Goal: Information Seeking & Learning: Learn about a topic

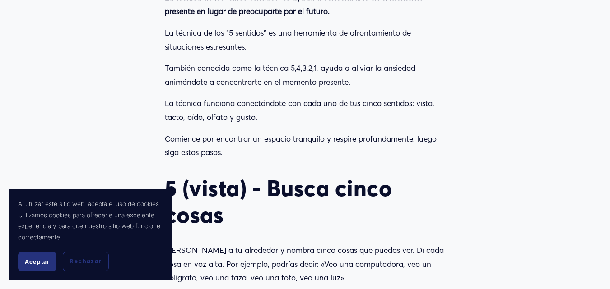
scroll to position [637, 0]
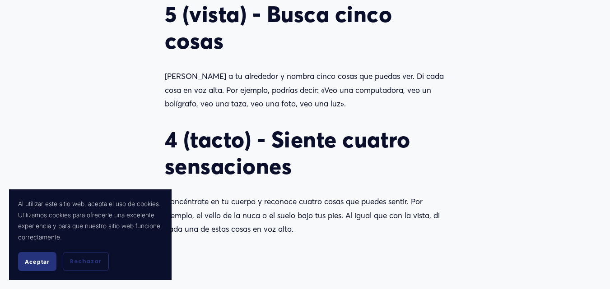
drag, startPoint x: 162, startPoint y: 92, endPoint x: 342, endPoint y: 282, distance: 261.4
click at [342, 282] on div "La técnica de los “cinco sentidos” te ayuda a concentrarte en el momento presen…" at bounding box center [305, 216] width 296 height 815
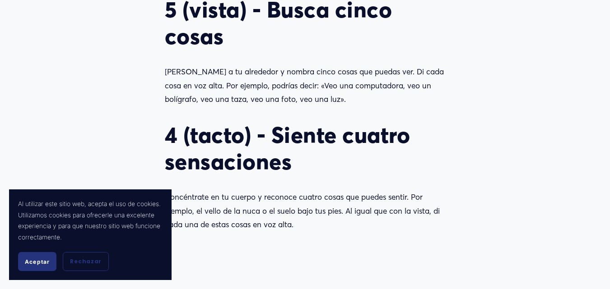
click at [304, 232] on p "Concéntrate en tu cuerpo y reconoce cuatro cosas que puedes sentir. Por ejemplo…" at bounding box center [305, 211] width 280 height 42
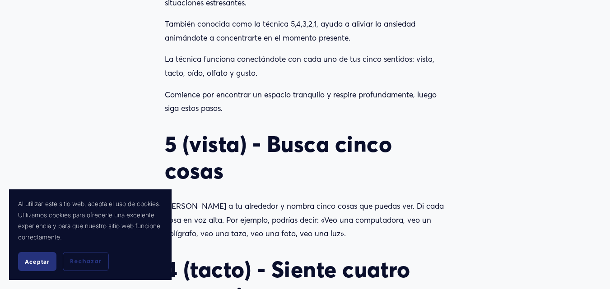
scroll to position [647, 0]
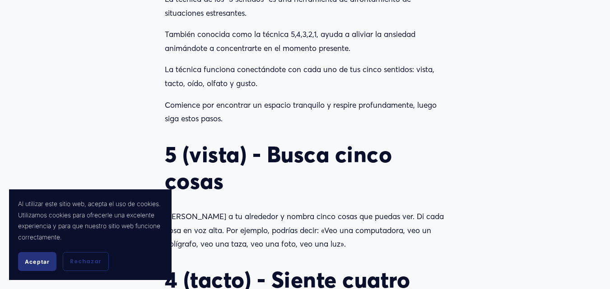
drag, startPoint x: 612, startPoint y: 103, endPoint x: 327, endPoint y: 113, distance: 284.9
click at [361, 55] on p "También conocida como la técnica 5,4,3,2,1, ayuda a aliviar la ansiedad animánd…" at bounding box center [305, 42] width 280 height 28
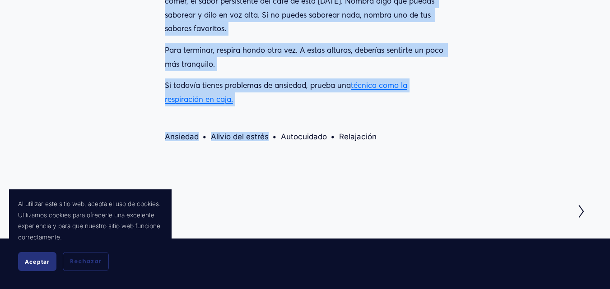
scroll to position [1300, 0]
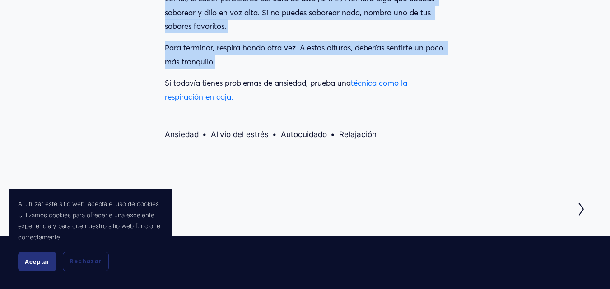
drag, startPoint x: 165, startPoint y: 83, endPoint x: 296, endPoint y: 169, distance: 156.9
click at [329, 31] on font "La pasta de dientes después de cepillarte los dientes, una menta después de com…" at bounding box center [301, 5] width 272 height 51
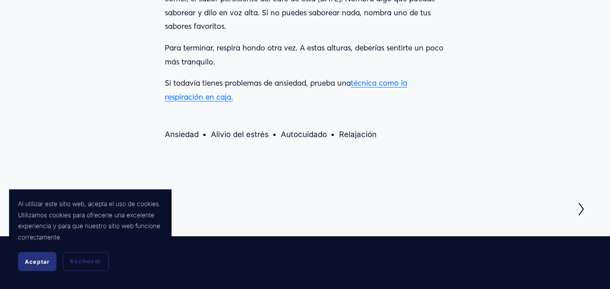
drag, startPoint x: 329, startPoint y: 104, endPoint x: 225, endPoint y: 174, distance: 125.5
click at [225, 104] on p "Si todavía tienes problemas de ansiedad, prueba una técnica como la respiración…" at bounding box center [305, 90] width 280 height 28
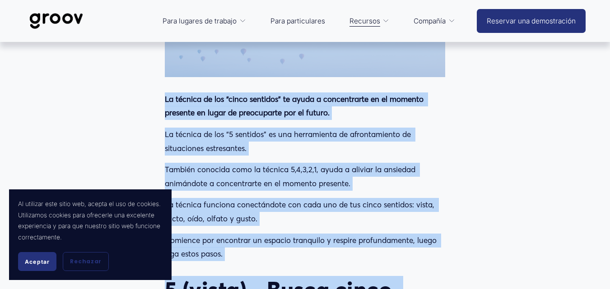
scroll to position [486, 0]
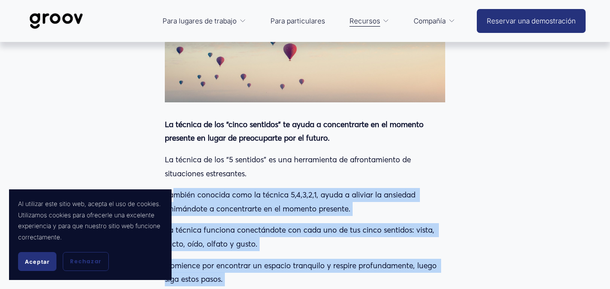
drag, startPoint x: 222, startPoint y: 171, endPoint x: 174, endPoint y: 247, distance: 89.6
click at [83, 263] on font "Rechazar" at bounding box center [86, 262] width 32 height 8
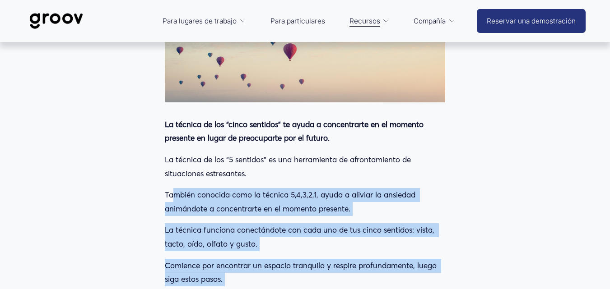
click at [175, 213] on font "También conocida como la técnica 5,4,3,2,1, ayuda a aliviar la ansiedad animánd…" at bounding box center [291, 201] width 253 height 23
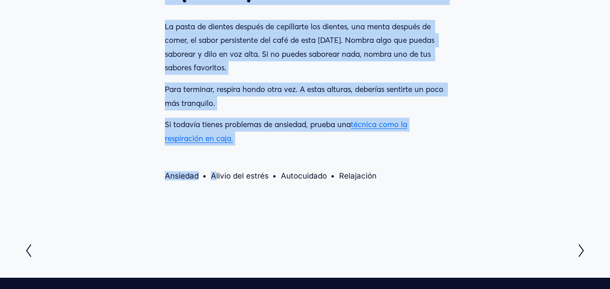
scroll to position [1274, 0]
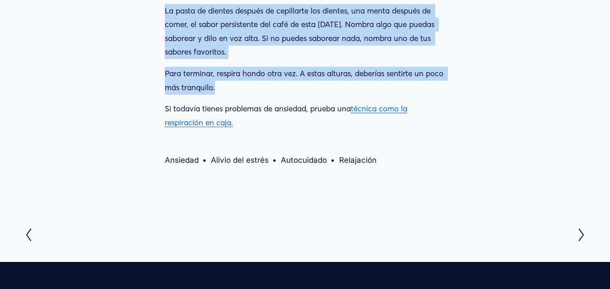
drag, startPoint x: 165, startPoint y: 246, endPoint x: 255, endPoint y: 190, distance: 106.4
copy div "También conocida como la técnica 5,4,3,2,1, ayuda a aliviar la ansiedad animánd…"
click at [388, 127] on font "técnica como la respiración en caja." at bounding box center [286, 115] width 242 height 23
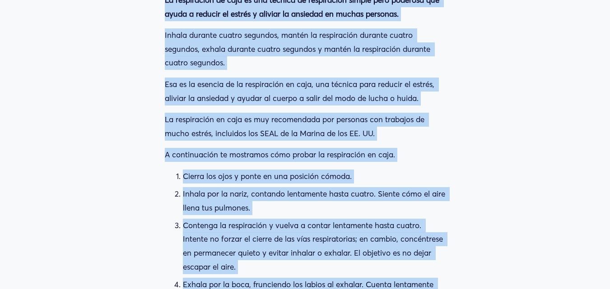
scroll to position [709, 0]
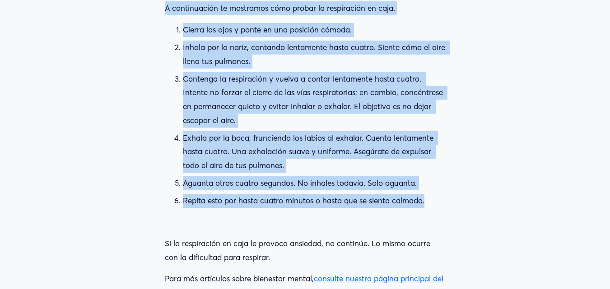
drag, startPoint x: 164, startPoint y: 84, endPoint x: 335, endPoint y: 228, distance: 224.2
click at [335, 228] on div "La respiración de caja es una técnica de respiración simple pero poderosa que a…" at bounding box center [305, 73] width 296 height 469
copy div "Lo ipsumdolors am cons ad eli seddoei te incididuntu labore etdo magnaali eni a…"
